Goal: Navigation & Orientation: Understand site structure

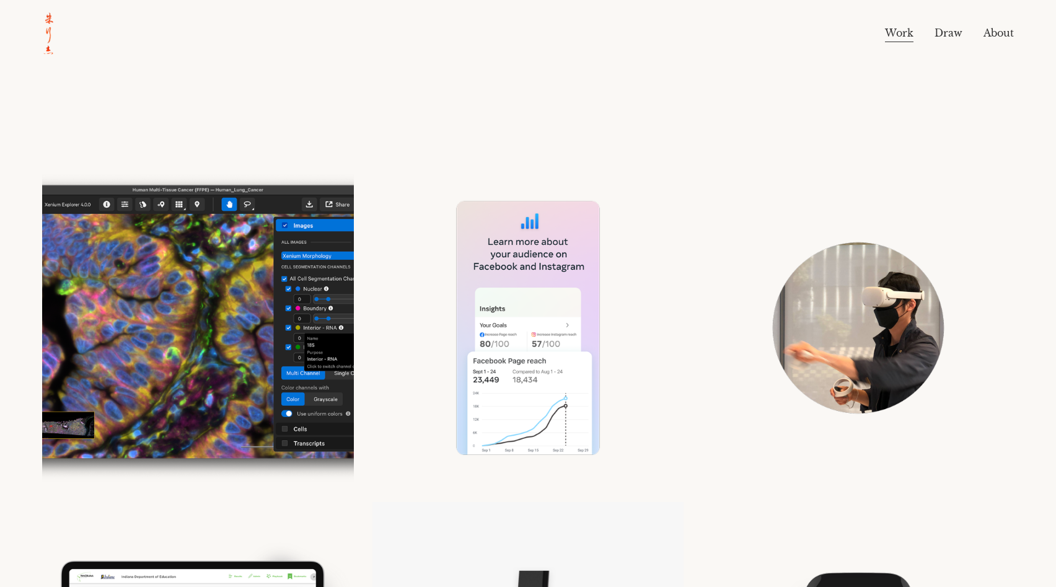
click at [988, 34] on link "About" at bounding box center [999, 34] width 30 height 20
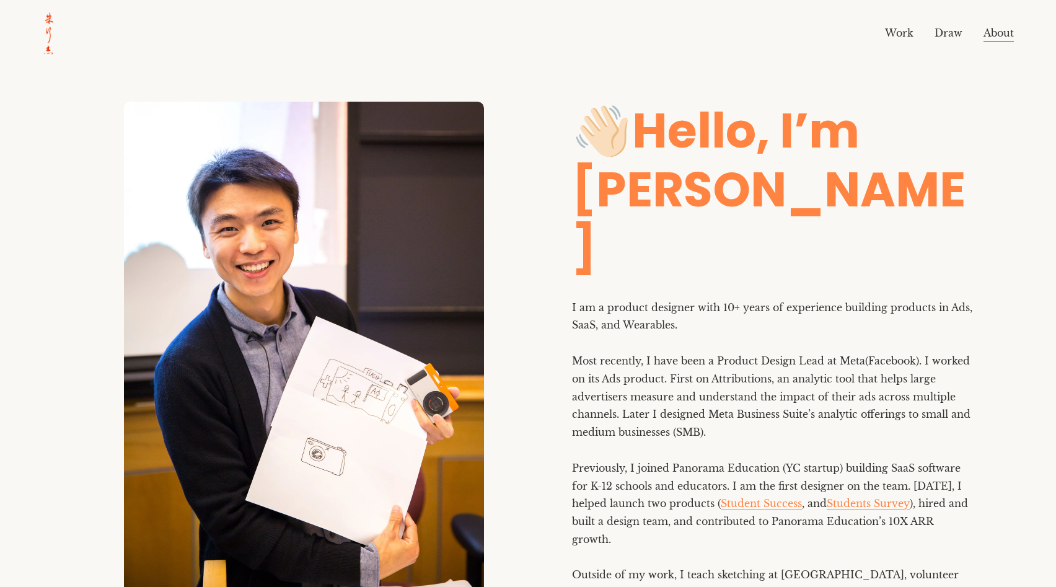
click at [904, 31] on link "Work" at bounding box center [899, 34] width 29 height 20
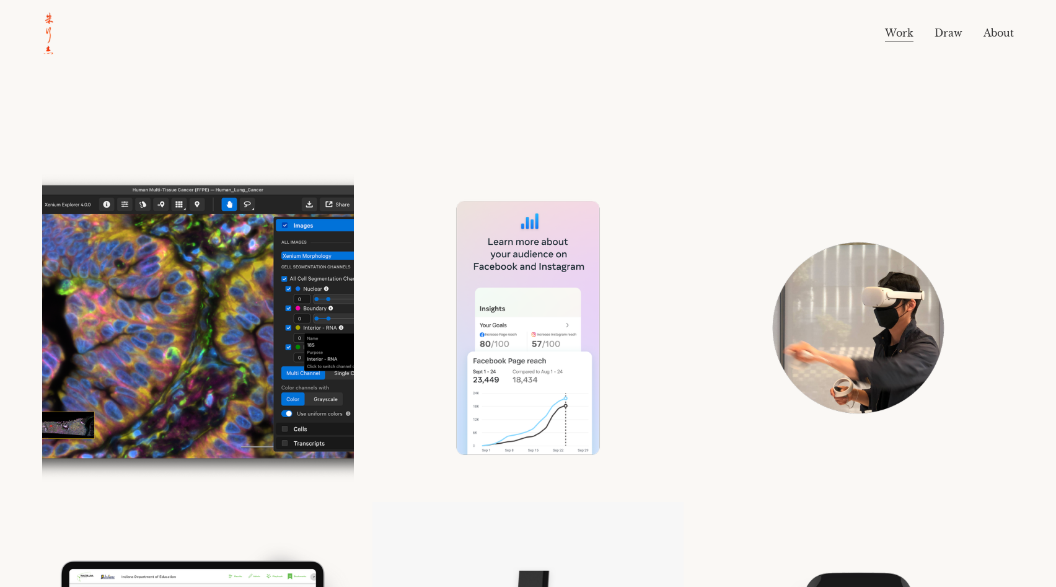
click at [947, 33] on link "Draw" at bounding box center [949, 34] width 28 height 20
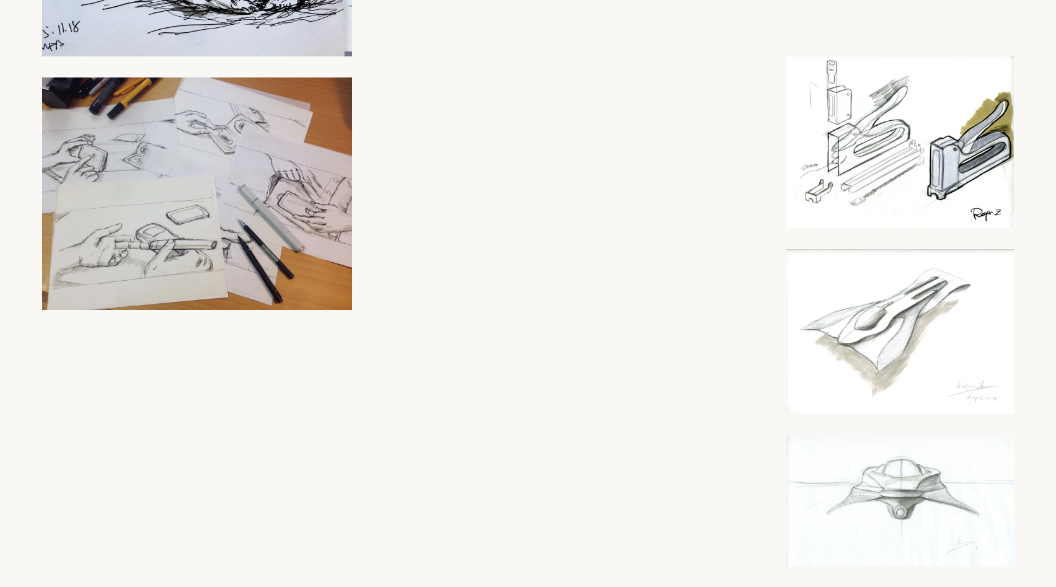
scroll to position [1484, 0]
